Goal: Task Accomplishment & Management: Use online tool/utility

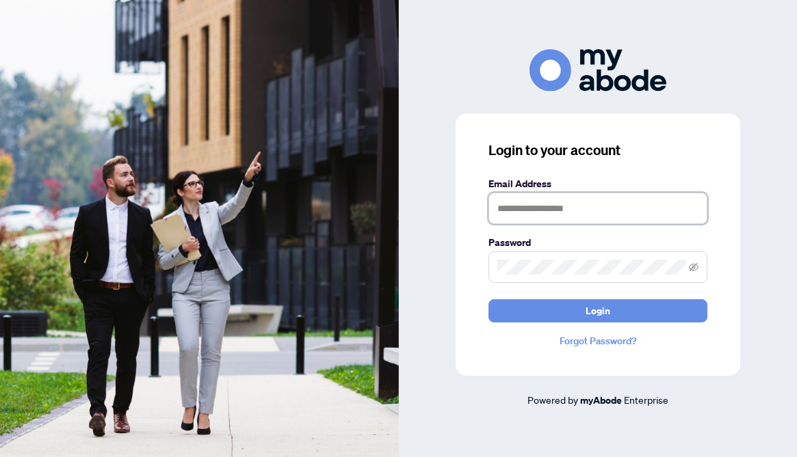
type input "**********"
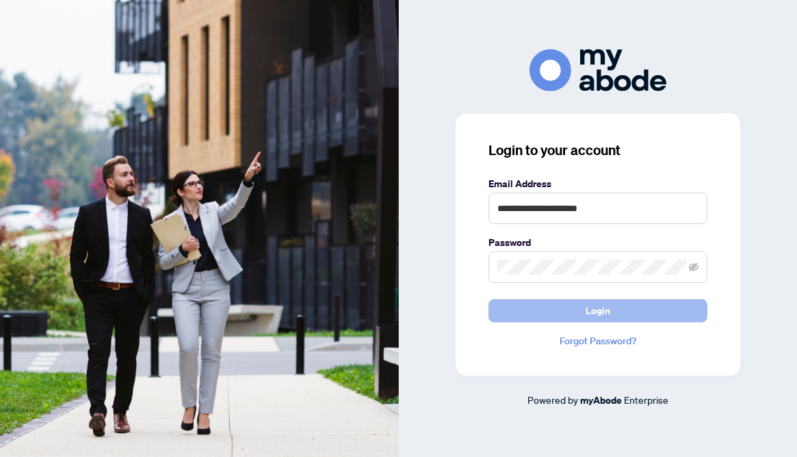
click at [603, 308] on span "Login" at bounding box center [597, 311] width 25 height 22
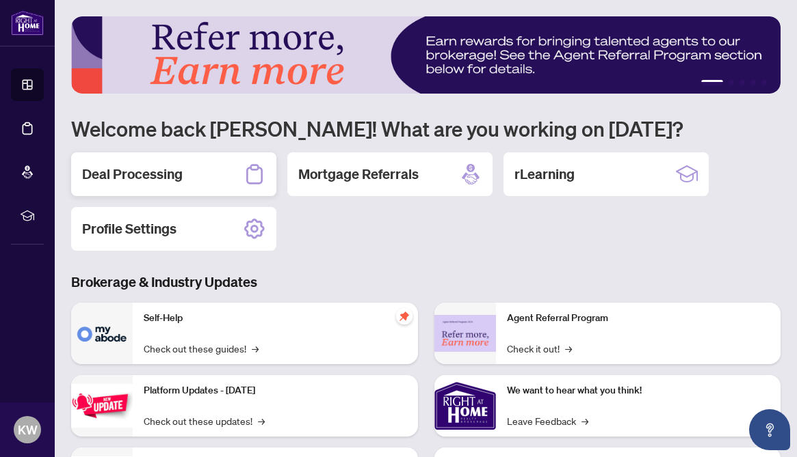
click at [142, 174] on h2 "Deal Processing" at bounding box center [132, 174] width 101 height 19
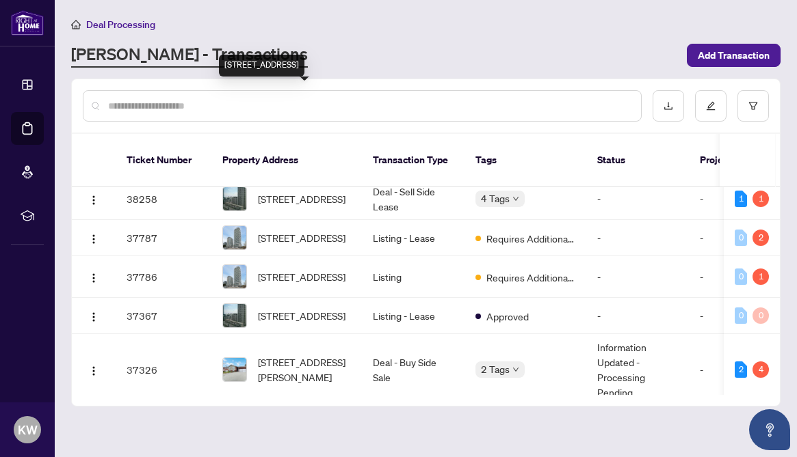
scroll to position [237, 0]
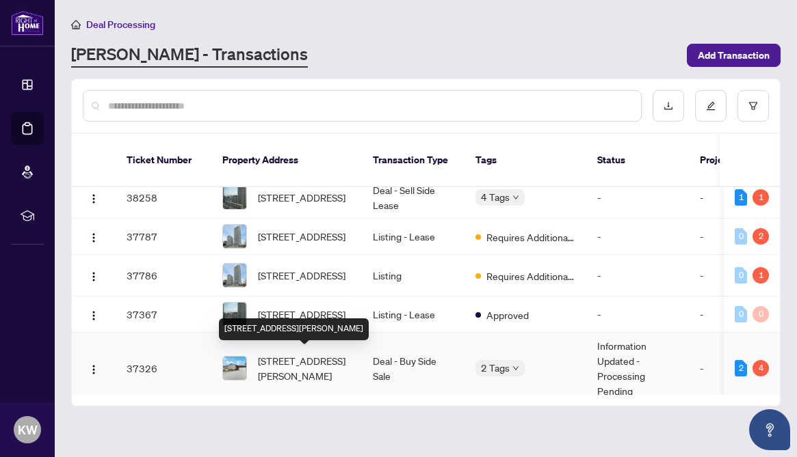
click at [302, 365] on span "62 Ernest Ave, Toronto, Ontario M2J 3T5, Canada" at bounding box center [304, 369] width 93 height 30
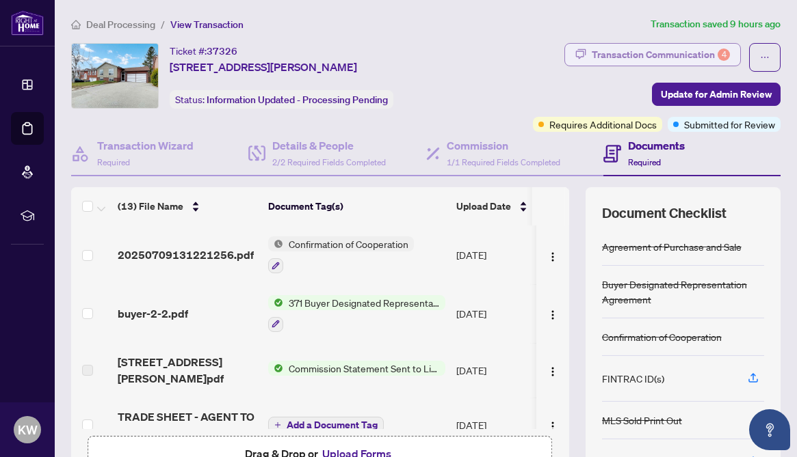
click at [682, 53] on div "Transaction Communication 4" at bounding box center [660, 55] width 138 height 22
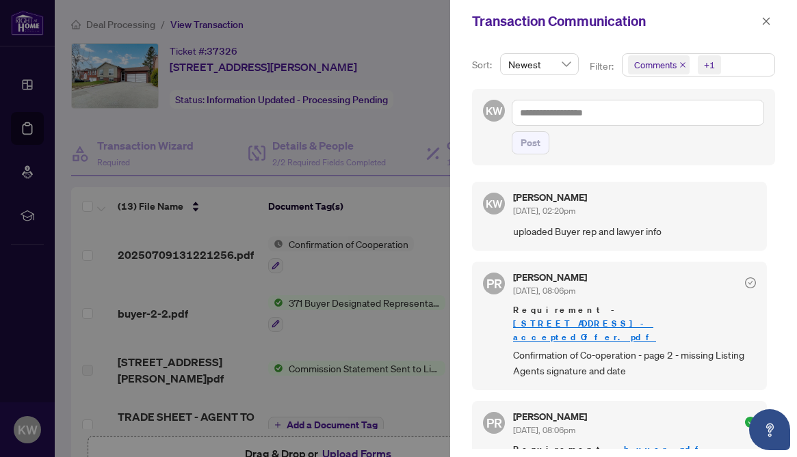
click at [745, 284] on icon "check-circle" at bounding box center [750, 283] width 11 height 11
click at [766, 22] on icon "close" at bounding box center [766, 21] width 8 height 8
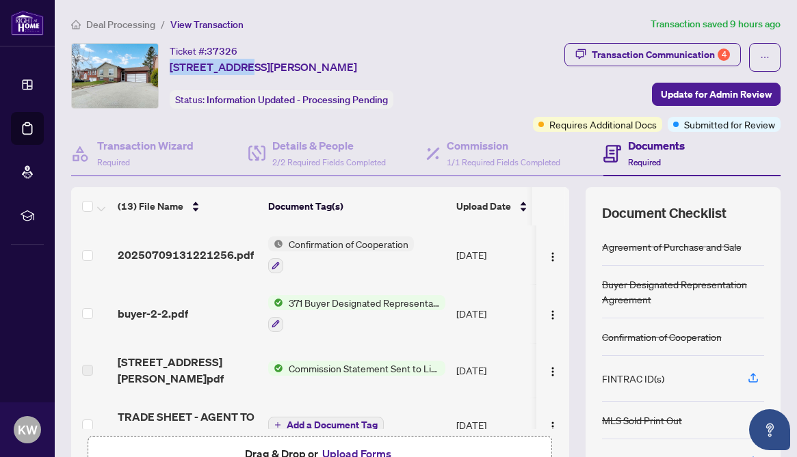
drag, startPoint x: 237, startPoint y: 65, endPoint x: 168, endPoint y: 66, distance: 69.7
click at [168, 66] on div "Ticket #: 37326 62 Ernest Ave, Toronto, Ontario M2J 3T5, Canada Status: Informa…" at bounding box center [265, 76] width 389 height 66
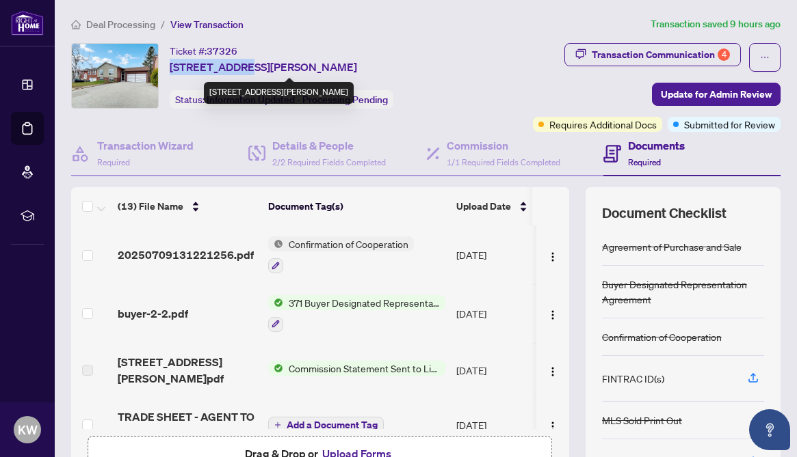
copy span "62 Ernest Ave"
